Goal: Information Seeking & Learning: Compare options

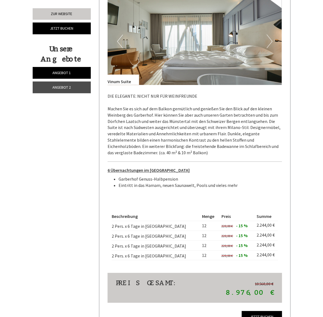
scroll to position [343, 0]
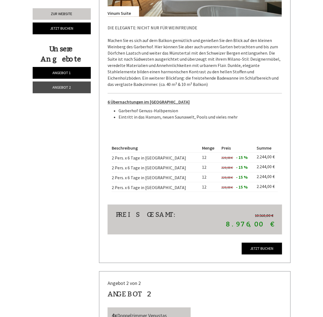
click at [62, 89] on span "Angebot 2" at bounding box center [61, 87] width 18 height 5
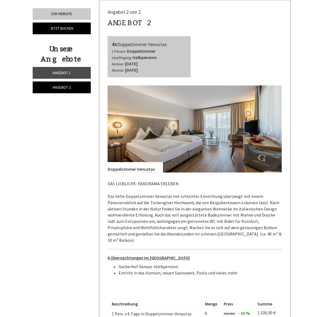
scroll to position [290, 0]
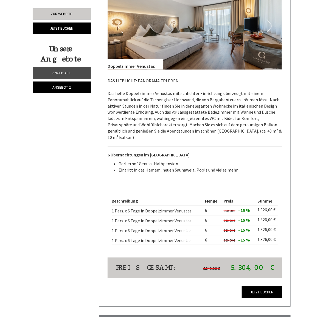
click at [61, 75] on span "Angebot 1" at bounding box center [61, 72] width 18 height 5
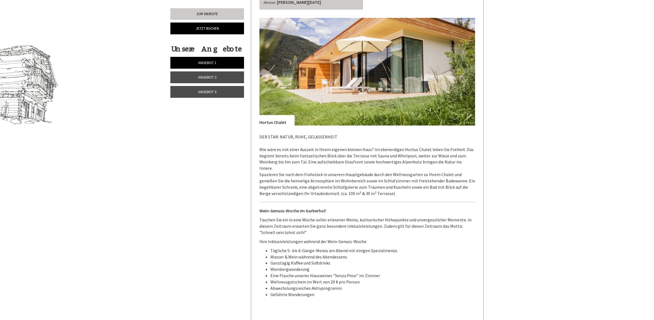
scroll to position [309, 0]
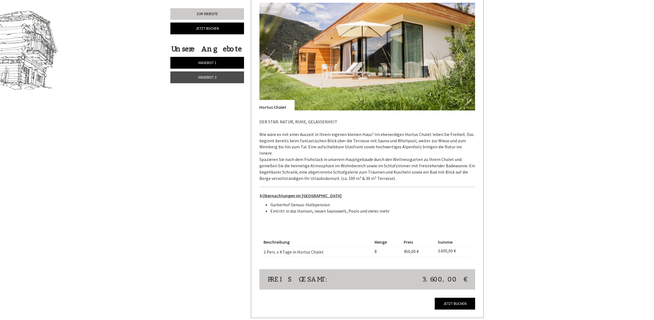
scroll to position [515, 0]
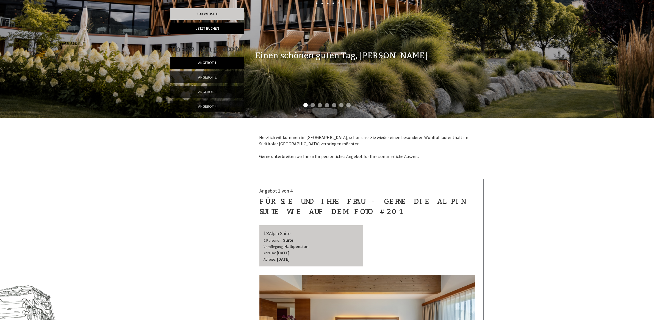
scroll to position [309, 0]
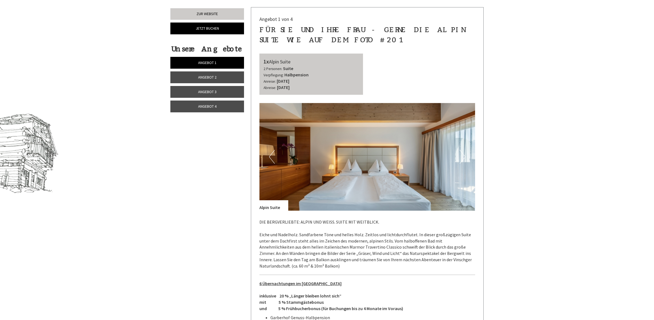
click at [200, 79] on span "Angebot 2" at bounding box center [207, 77] width 18 height 5
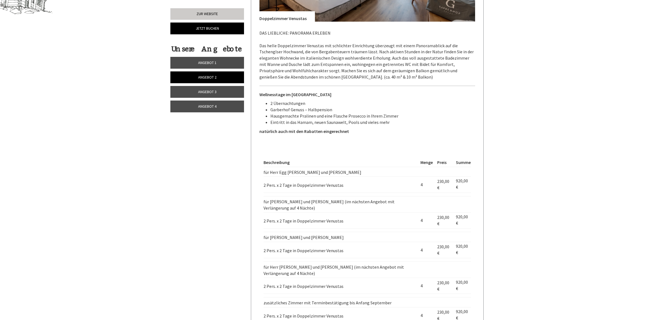
scroll to position [591, 0]
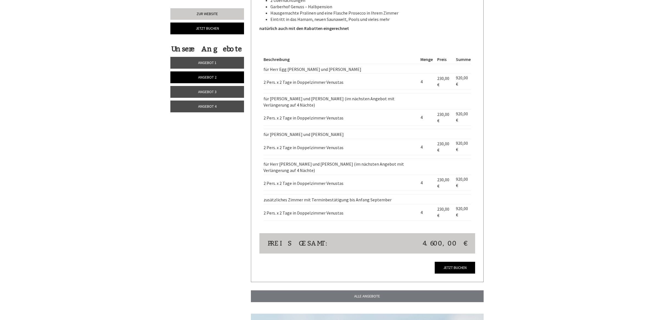
click at [206, 91] on span "Angebot 3" at bounding box center [207, 91] width 18 height 5
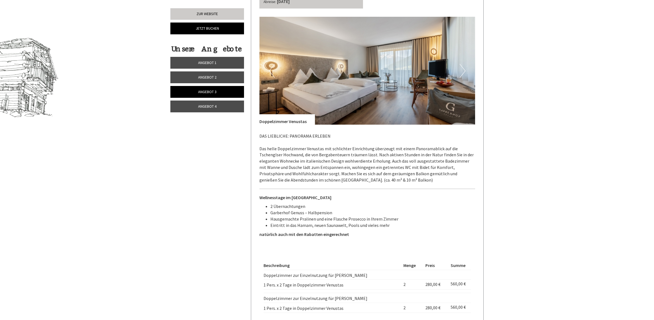
scroll to position [350, 0]
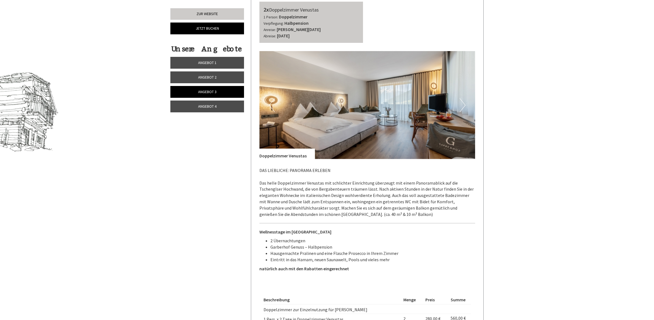
click at [222, 111] on link "Angebot 4" at bounding box center [207, 107] width 74 height 12
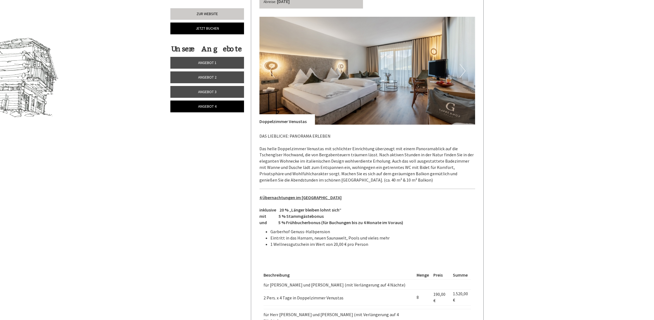
scroll to position [522, 0]
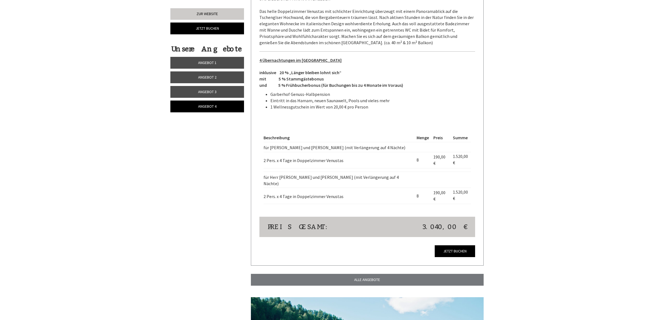
click at [207, 89] on link "Angebot 3" at bounding box center [207, 92] width 74 height 12
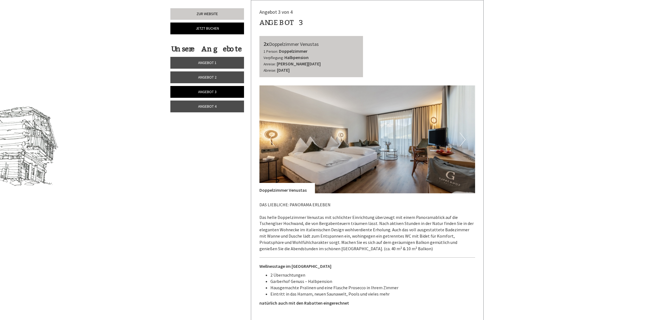
scroll to position [453, 0]
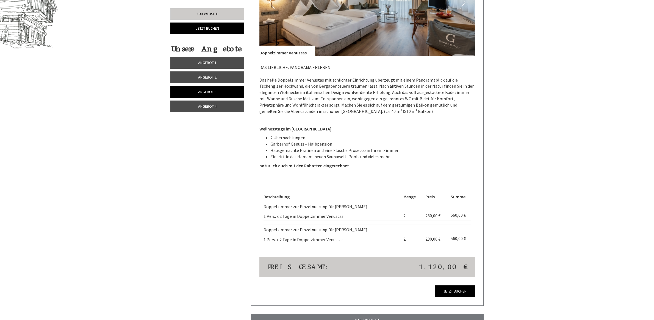
click at [203, 72] on link "Angebot 2" at bounding box center [207, 77] width 74 height 12
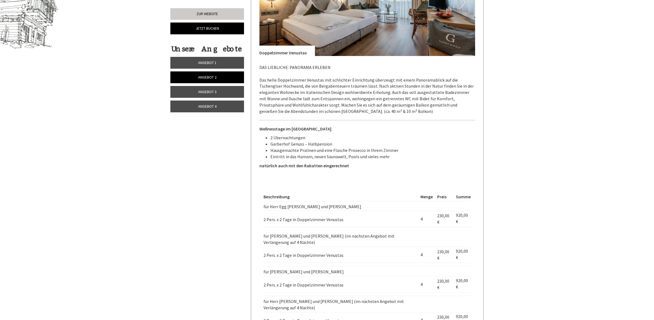
click at [226, 107] on link "Angebot 4" at bounding box center [207, 107] width 74 height 12
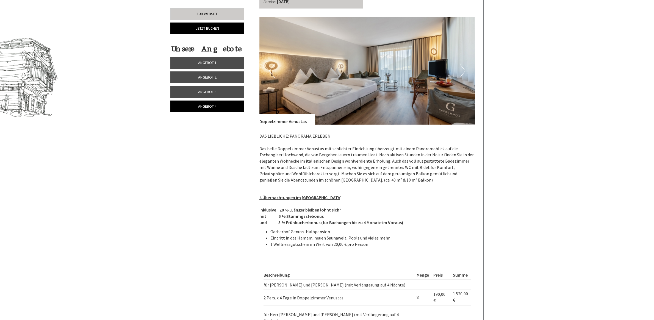
scroll to position [419, 0]
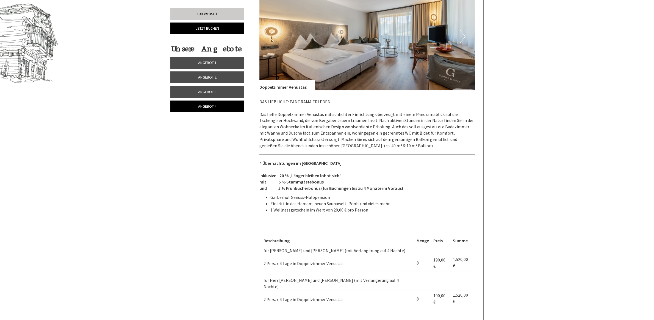
click at [209, 93] on span "Angebot 3" at bounding box center [207, 91] width 18 height 5
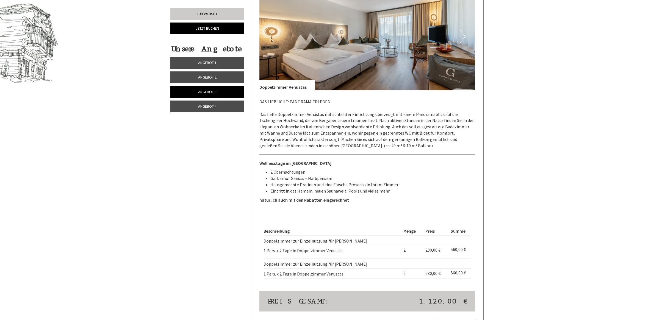
click at [197, 80] on link "Angebot 2" at bounding box center [207, 77] width 74 height 12
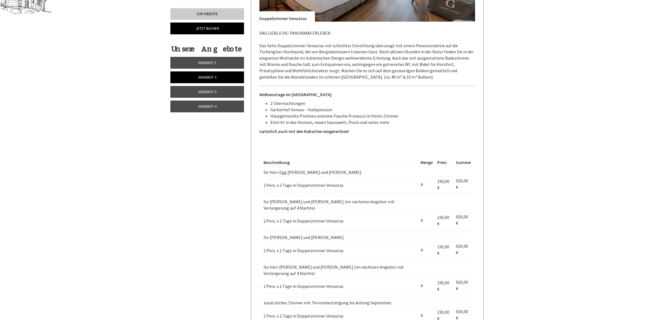
scroll to position [522, 0]
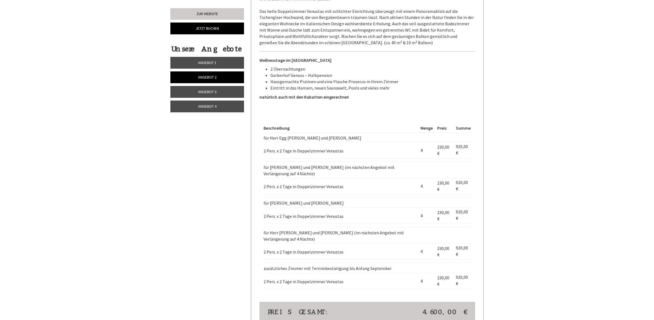
click at [204, 108] on span "Angebot 4" at bounding box center [207, 106] width 18 height 5
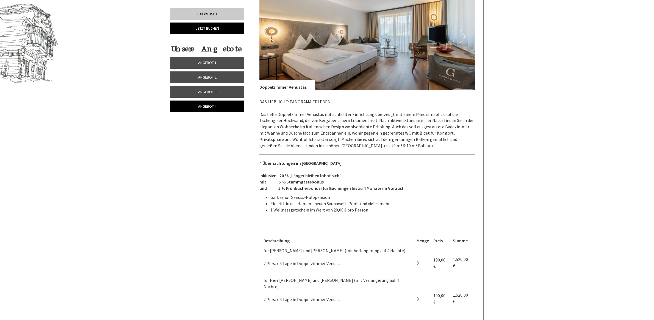
scroll to position [453, 0]
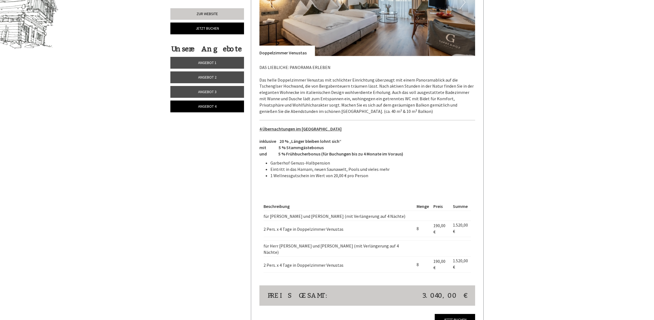
click at [213, 94] on span "Angebot 3" at bounding box center [207, 91] width 18 height 5
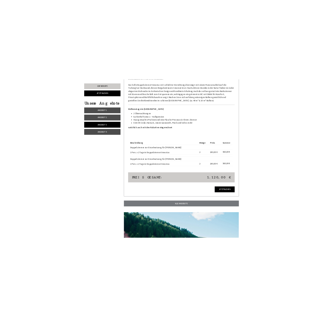
scroll to position [502, 0]
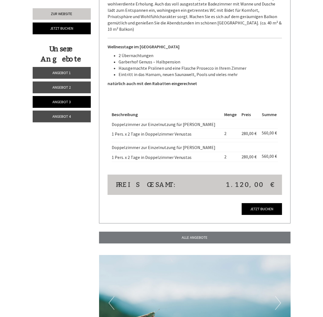
click at [62, 74] on span "Angebot 1" at bounding box center [61, 72] width 18 height 5
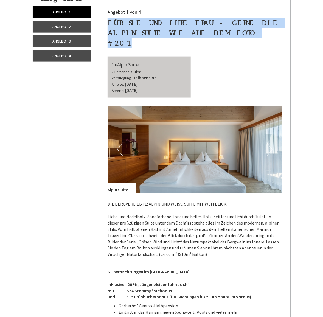
drag, startPoint x: 227, startPoint y: 32, endPoint x: 105, endPoint y: 26, distance: 122.6
click at [105, 26] on div "Angebot 1 von 4 für Sie und Ihre Frau - gerne die Alpin Suite wie auf dem Foto …" at bounding box center [194, 212] width 191 height 425
copy div "für Sie und Ihre Frau - gerne die Alpin Suite wie auf dem Foto #201"
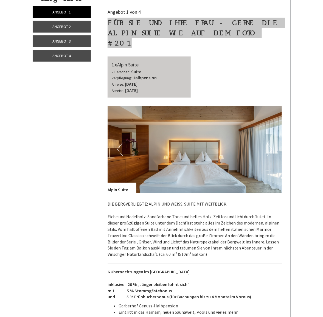
scroll to position [290, 0]
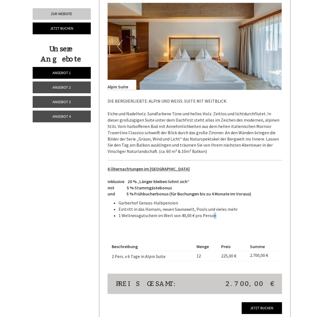
drag, startPoint x: 210, startPoint y: 206, endPoint x: 213, endPoint y: 207, distance: 3.1
click at [213, 213] on li "1 Wellnessgutschein im Wert von 40,00 € pro Person" at bounding box center [201, 216] width 164 height 6
click at [215, 213] on li "1 Wellnessgutschein im Wert von 40,00 € pro Person" at bounding box center [201, 216] width 164 height 6
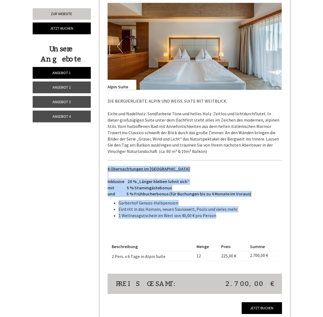
drag, startPoint x: 216, startPoint y: 206, endPoint x: 107, endPoint y: 160, distance: 118.9
click at [107, 160] on div "Angebot 1 von 4 für Sie und Ihre Frau - gerne die Alpin Suite wie auf dem Foto …" at bounding box center [194, 109] width 191 height 425
copy div "6 Übernachtungen im Garberhof inklusive 20 % „Länger bleiben lohnt sich“ mit 5 …"
drag, startPoint x: 65, startPoint y: 87, endPoint x: 66, endPoint y: 91, distance: 3.9
click at [65, 87] on span "Angebot 2" at bounding box center [61, 87] width 18 height 5
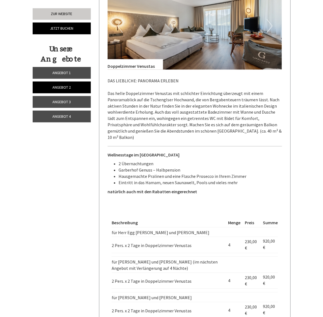
scroll to position [359, 0]
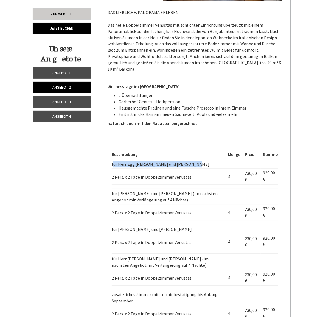
drag, startPoint x: 191, startPoint y: 158, endPoint x: 113, endPoint y: 160, distance: 78.3
click at [113, 160] on td "für Herr Egg [PERSON_NAME] und [PERSON_NAME]" at bounding box center [169, 164] width 115 height 10
click at [173, 159] on td "für Herr Egg [PERSON_NAME] und [PERSON_NAME]" at bounding box center [169, 164] width 115 height 10
drag, startPoint x: 197, startPoint y: 157, endPoint x: 112, endPoint y: 158, distance: 85.2
click at [112, 159] on td "für Herr Egg [PERSON_NAME] und [PERSON_NAME]" at bounding box center [169, 164] width 115 height 10
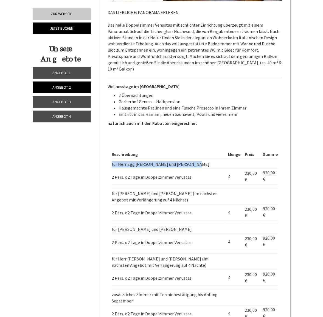
copy td "für Herr Egg [PERSON_NAME] und [PERSON_NAME]"
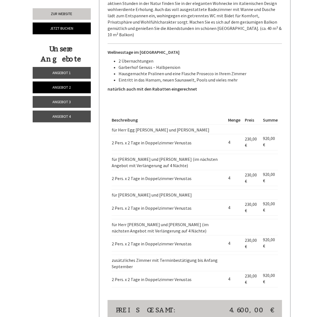
click at [193, 155] on td "für [PERSON_NAME] und [PERSON_NAME] (im nächsten Angebot mit Verlängerung auf 4…" at bounding box center [169, 162] width 115 height 16
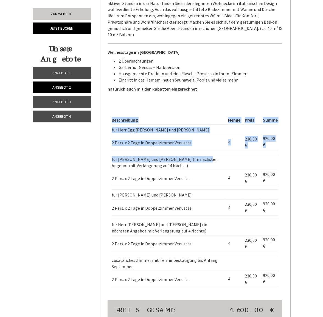
drag, startPoint x: 194, startPoint y: 154, endPoint x: 110, endPoint y: 152, distance: 83.8
click at [110, 152] on div "Beschreibung Menge Preis Summe für Herr Egg [PERSON_NAME] und [PERSON_NAME] 2 P…" at bounding box center [195, 201] width 175 height 197
drag, startPoint x: 110, startPoint y: 152, endPoint x: 186, endPoint y: 154, distance: 76.1
click at [172, 154] on td "für [PERSON_NAME] und [PERSON_NAME] (im nächsten Angebot mit Verlängerung auf 4…" at bounding box center [169, 162] width 115 height 16
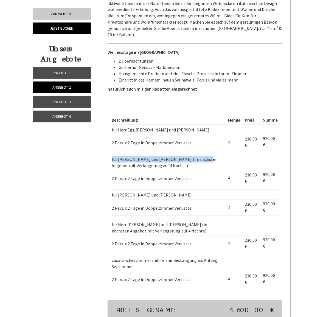
drag, startPoint x: 194, startPoint y: 154, endPoint x: 112, endPoint y: 153, distance: 82.4
click at [112, 154] on td "für [PERSON_NAME] und [PERSON_NAME] (im nächsten Angebot mit Verlängerung auf 4…" at bounding box center [169, 162] width 115 height 16
drag, startPoint x: 202, startPoint y: 190, endPoint x: 110, endPoint y: 190, distance: 92.3
click at [110, 190] on div "Beschreibung Menge Preis Summe für Herr Egg [PERSON_NAME] und [PERSON_NAME] 2 P…" at bounding box center [195, 201] width 175 height 197
drag, startPoint x: 110, startPoint y: 190, endPoint x: 203, endPoint y: 190, distance: 92.8
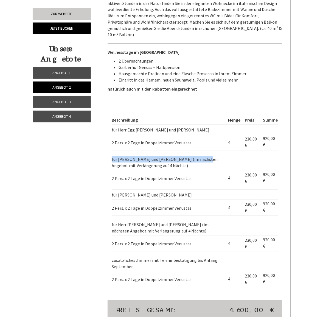
click at [203, 190] on td "für [PERSON_NAME] und [PERSON_NAME]" at bounding box center [169, 195] width 115 height 10
click at [196, 190] on td "für [PERSON_NAME] und [PERSON_NAME]" at bounding box center [169, 195] width 115 height 10
drag, startPoint x: 199, startPoint y: 190, endPoint x: 112, endPoint y: 191, distance: 87.1
click at [112, 191] on td "für [PERSON_NAME] und [PERSON_NAME]" at bounding box center [169, 195] width 115 height 10
copy td "für [PERSON_NAME] und [PERSON_NAME]"
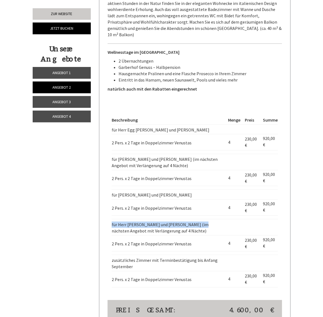
drag, startPoint x: 190, startPoint y: 220, endPoint x: 112, endPoint y: 220, distance: 78.6
click at [112, 220] on td "für Herr [PERSON_NAME] und [PERSON_NAME] (im nächsten Angebot mit Verlängerung …" at bounding box center [169, 227] width 115 height 16
copy td "für Herr [PERSON_NAME] und [PERSON_NAME]"
drag, startPoint x: 187, startPoint y: 159, endPoint x: 193, endPoint y: 161, distance: 5.8
click at [187, 159] on td "für [PERSON_NAME] und [PERSON_NAME] (im nächsten Angebot mit Verlängerung auf 4…" at bounding box center [169, 162] width 115 height 16
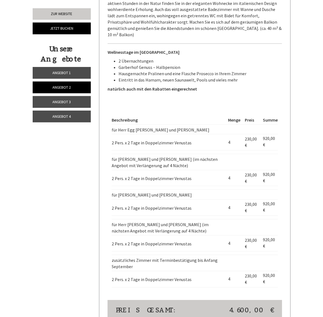
click at [193, 158] on td "für [PERSON_NAME] und [PERSON_NAME] (im nächsten Angebot mit Verlängerung auf 4…" at bounding box center [169, 162] width 115 height 16
click at [174, 241] on td "2 Pers. x 2 Tage in Doppelzimmer Venustas" at bounding box center [169, 243] width 115 height 16
click at [47, 103] on link "Angebot 3" at bounding box center [62, 102] width 58 height 12
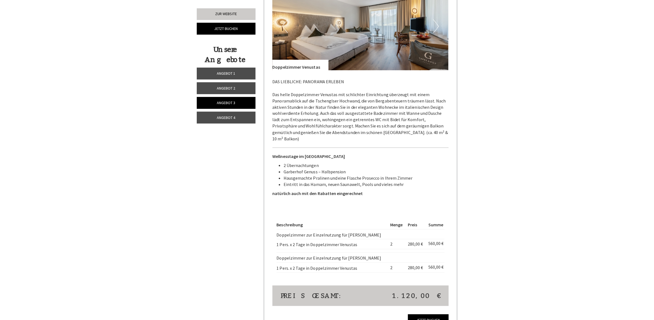
scroll to position [359, 0]
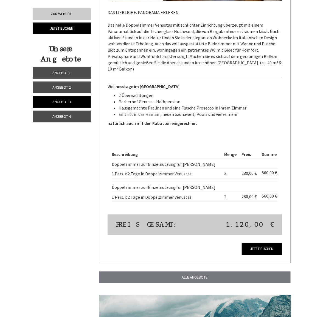
drag, startPoint x: 211, startPoint y: 160, endPoint x: 113, endPoint y: 160, distance: 98.1
click at [113, 160] on td "Doppelzimmer zur Einzelnutzung für [PERSON_NAME]" at bounding box center [167, 164] width 110 height 10
copy td "Doppelzimmer zur Einzelnutzung für [PERSON_NAME]"
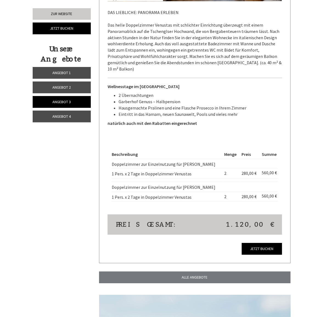
drag, startPoint x: 220, startPoint y: 183, endPoint x: 112, endPoint y: 183, distance: 108.2
click at [112, 183] on td "Doppelzimmer zur Einzelnutzung für [PERSON_NAME]" at bounding box center [167, 187] width 110 height 10
copy td "Doppelzimmer zur Einzelnutzung für [PERSON_NAME]"
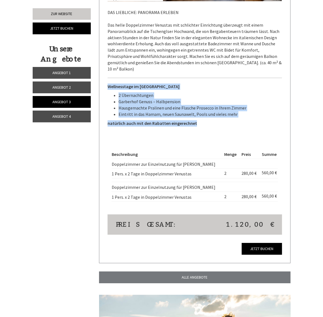
drag, startPoint x: 206, startPoint y: 119, endPoint x: 106, endPoint y: 80, distance: 107.0
click at [106, 80] on div "Angebot 3 von 4 Angebot 3 2x Doppelzimmer Venustas 1 Person: Doppelzimmer Verpf…" at bounding box center [194, 46] width 191 height 435
copy div "Wellnesstage im Garberhof 2 Übernachtungen Garberhof Genuss – Halbpension Hausg…"
